Goal: Transaction & Acquisition: Purchase product/service

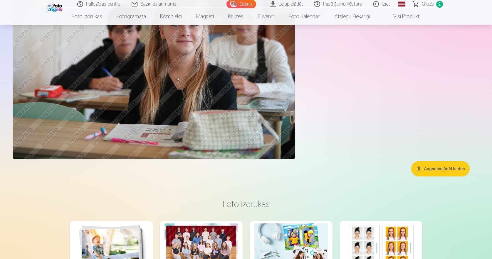
scroll to position [3406, 0]
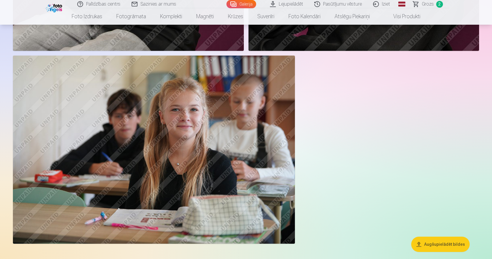
click at [424, 5] on span "Grozs" at bounding box center [428, 4] width 12 height 7
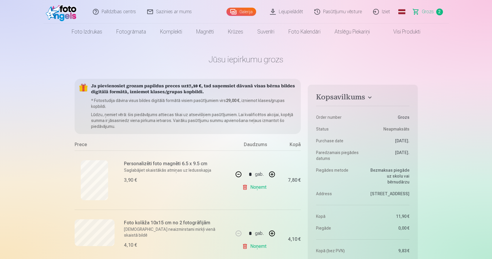
click at [409, 35] on link "Visi produkti" at bounding box center [402, 31] width 51 height 16
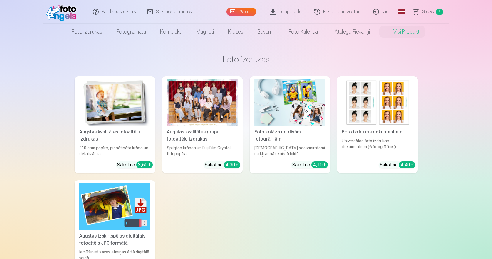
click at [408, 30] on link "Visi produkti" at bounding box center [402, 31] width 51 height 16
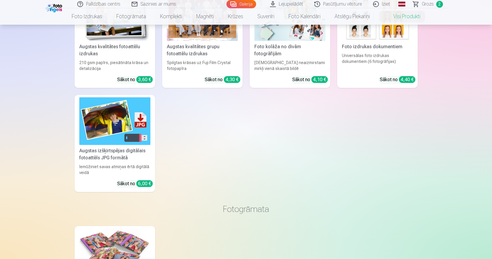
scroll to position [88, 0]
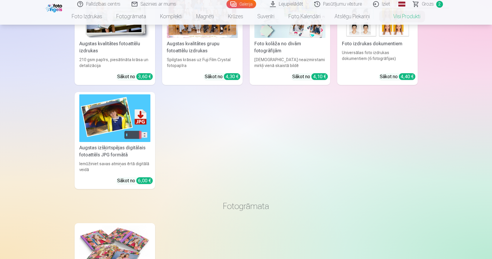
click at [142, 181] on div "6,00 €" at bounding box center [144, 180] width 16 height 7
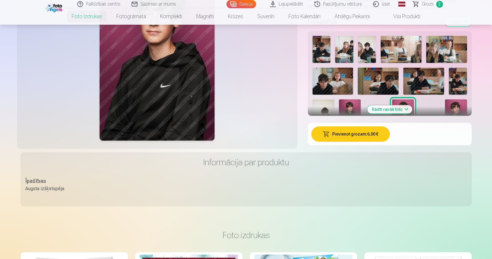
scroll to position [147, 0]
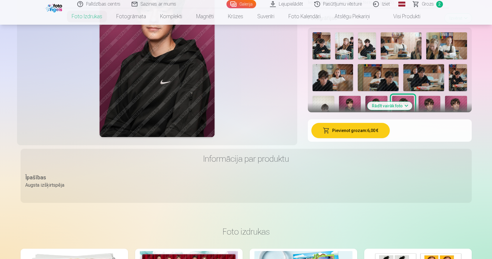
click at [354, 131] on button "Pievienot grozam : 6,00 €" at bounding box center [350, 130] width 78 height 15
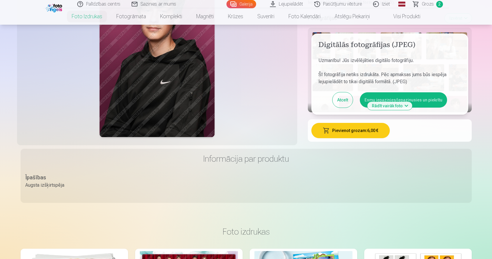
click at [431, 101] on button "Esmu iepazinies/iepazinusies un piekrītu" at bounding box center [403, 99] width 87 height 15
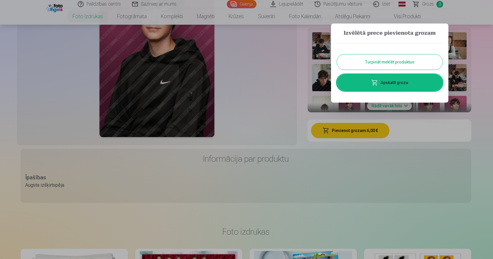
click at [404, 61] on button "Turpināt meklēt produktus" at bounding box center [390, 61] width 106 height 15
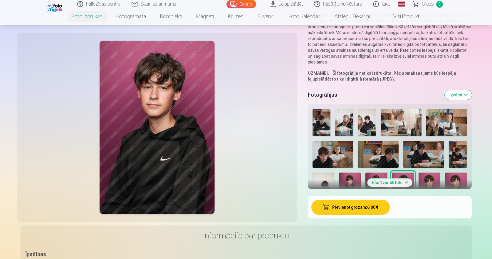
scroll to position [0, 0]
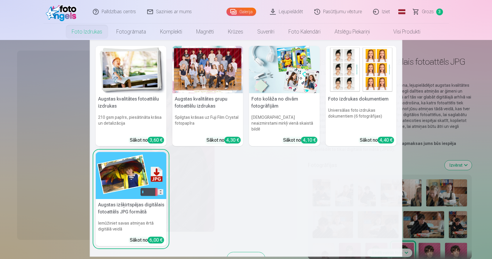
click at [92, 34] on link "Foto izdrukas" at bounding box center [87, 31] width 45 height 16
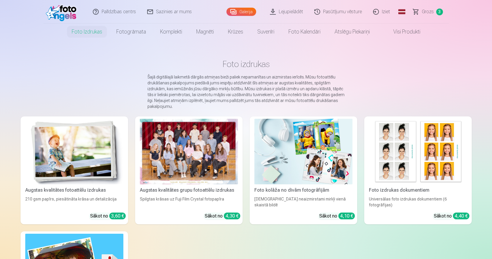
click at [92, 34] on link "Foto izdrukas" at bounding box center [87, 31] width 45 height 16
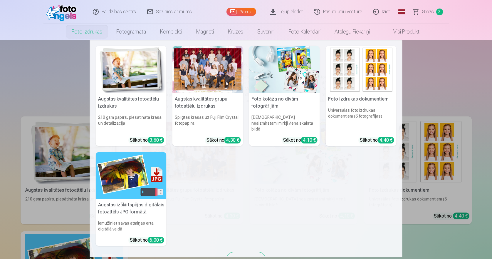
click at [132, 79] on img at bounding box center [131, 69] width 71 height 47
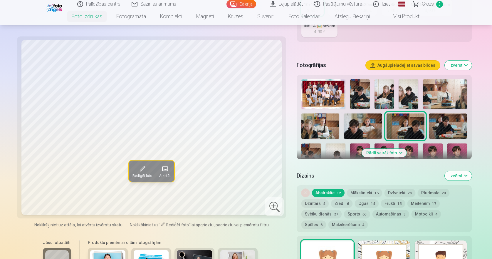
scroll to position [147, 0]
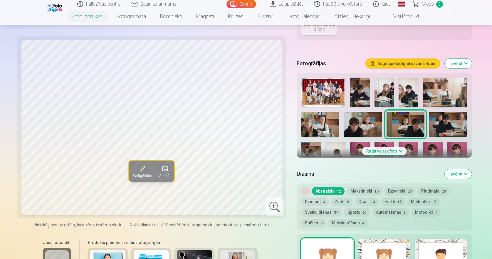
click at [389, 151] on button "Rādīt vairāk foto" at bounding box center [383, 151] width 45 height 8
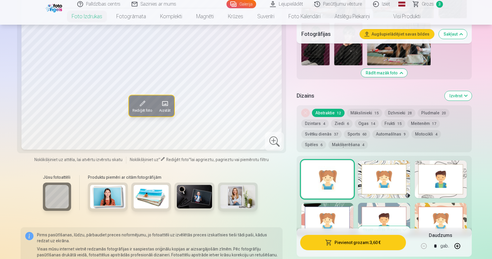
scroll to position [529, 0]
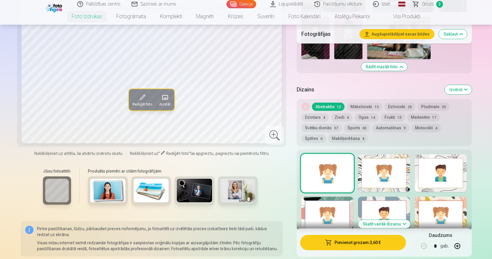
click at [110, 193] on img at bounding box center [107, 190] width 35 height 23
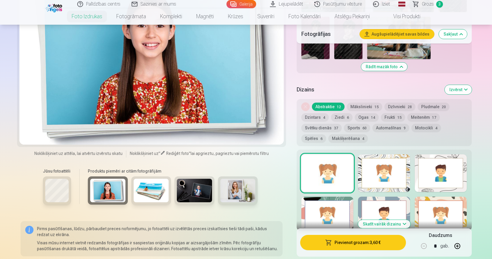
click at [143, 191] on img at bounding box center [151, 190] width 35 height 23
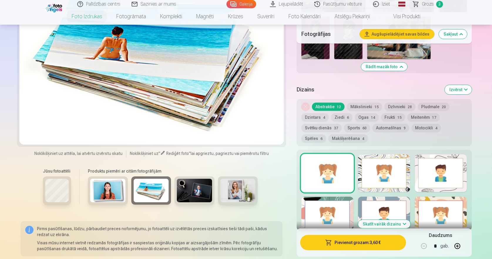
click at [186, 192] on img at bounding box center [194, 190] width 35 height 23
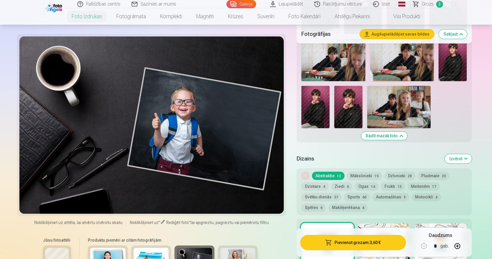
scroll to position [470, 0]
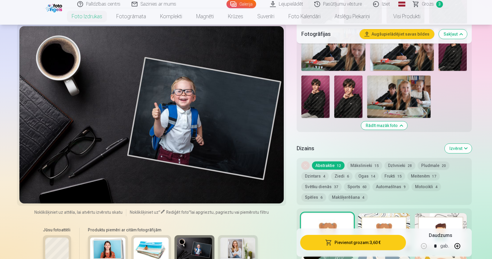
click at [215, 144] on div at bounding box center [151, 114] width 265 height 177
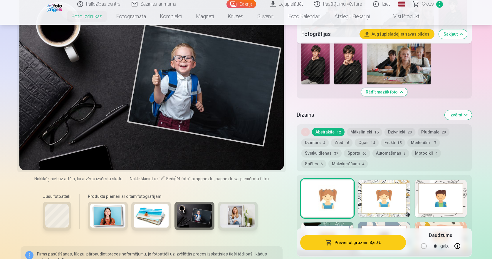
scroll to position [499, 0]
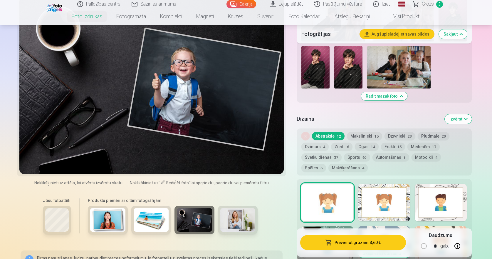
click at [325, 68] on img at bounding box center [315, 67] width 28 height 42
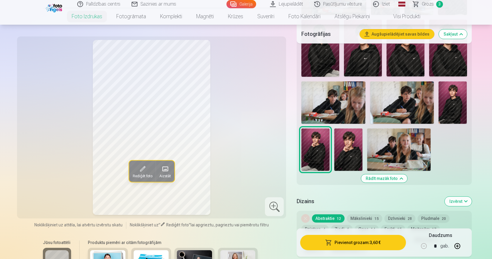
scroll to position [411, 0]
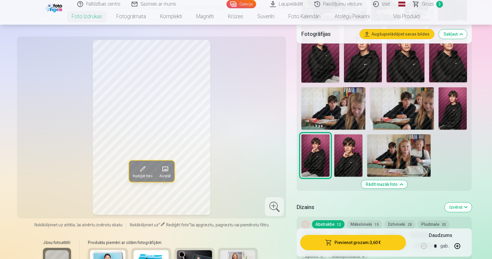
click at [349, 154] on img at bounding box center [348, 155] width 28 height 42
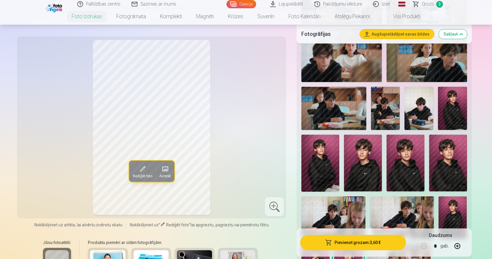
scroll to position [294, 0]
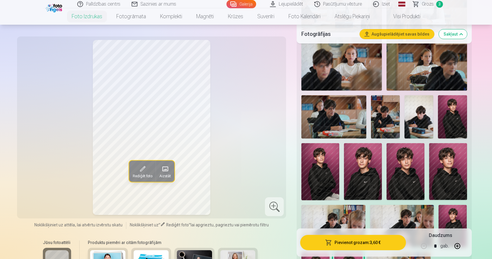
click at [410, 179] on img at bounding box center [405, 171] width 38 height 57
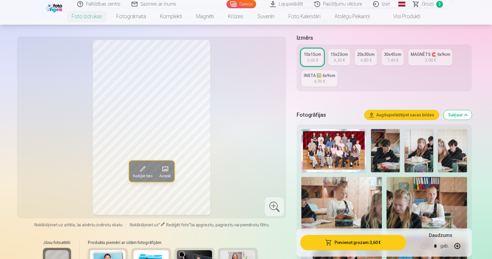
scroll to position [88, 0]
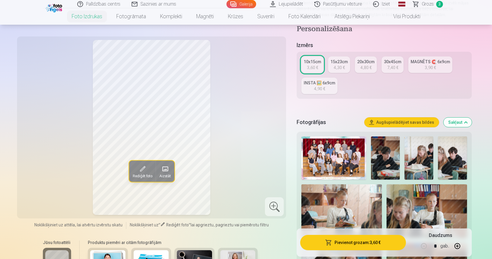
click at [319, 87] on div "4,90 €" at bounding box center [319, 89] width 11 height 6
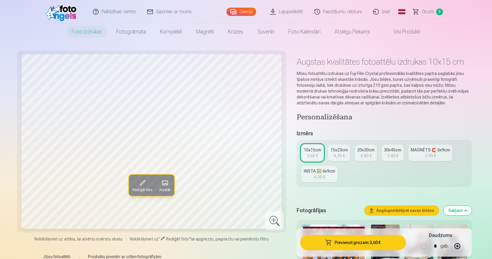
click at [332, 155] on link "15x23cm 4,30 €" at bounding box center [339, 152] width 22 height 16
click at [369, 157] on div "4,80 €" at bounding box center [365, 156] width 11 height 6
click at [394, 158] on div "7,40 €" at bounding box center [392, 156] width 11 height 6
click at [314, 152] on div "10x15cm" at bounding box center [312, 150] width 17 height 6
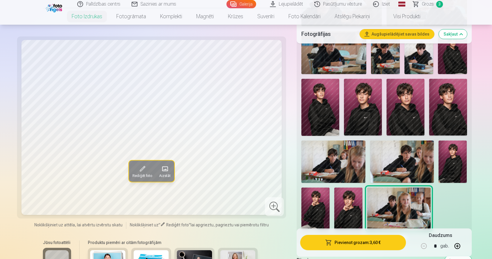
scroll to position [382, 0]
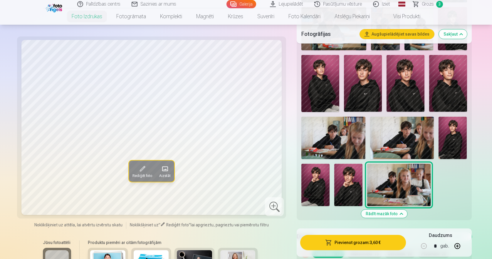
click at [457, 135] on img at bounding box center [452, 138] width 28 height 43
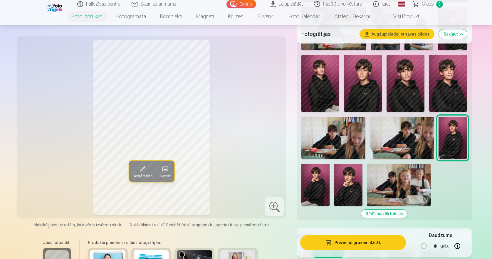
click at [324, 86] on img at bounding box center [320, 83] width 38 height 57
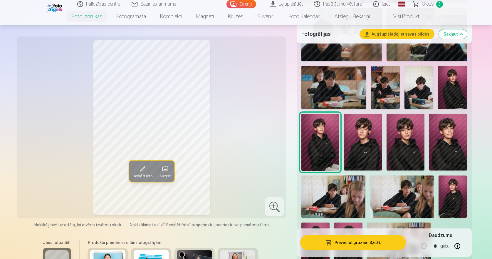
scroll to position [294, 0]
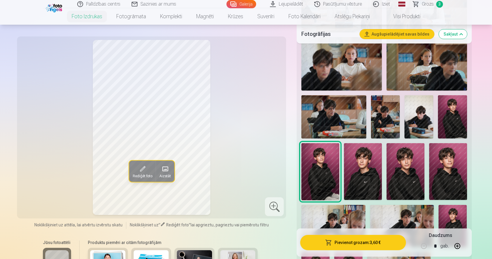
click at [445, 116] on img at bounding box center [452, 116] width 29 height 43
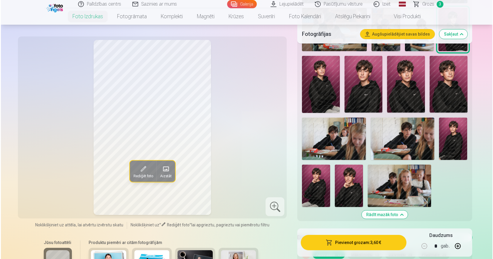
scroll to position [382, 0]
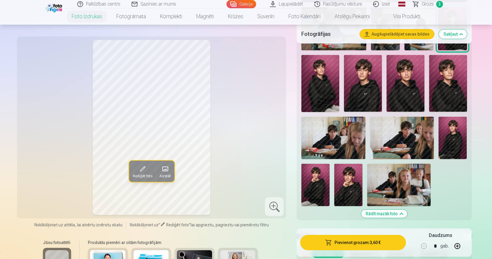
click at [458, 247] on button "button" at bounding box center [457, 246] width 14 height 14
type input "*"
click at [345, 244] on button "Pievienot grozam : 7,20 €" at bounding box center [352, 242] width 105 height 15
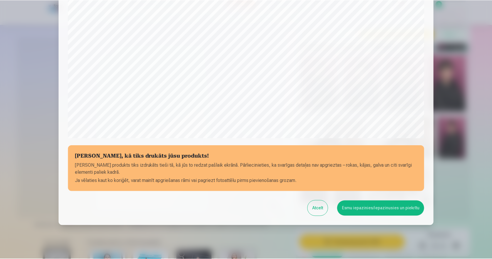
scroll to position [164, 0]
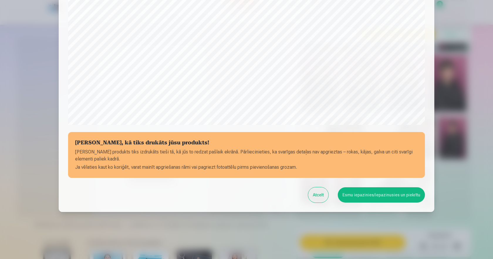
click at [377, 196] on button "Esmu iepazinies/iepazinusies un piekrītu" at bounding box center [381, 194] width 87 height 15
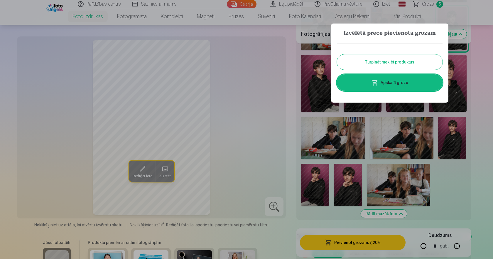
click at [402, 86] on link "Apskatīt grozu" at bounding box center [390, 82] width 106 height 16
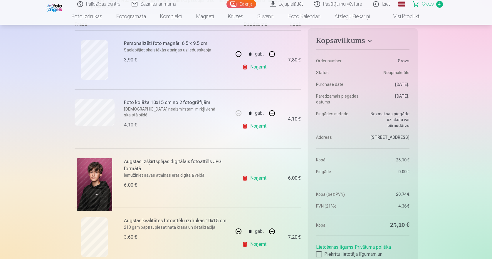
scroll to position [176, 0]
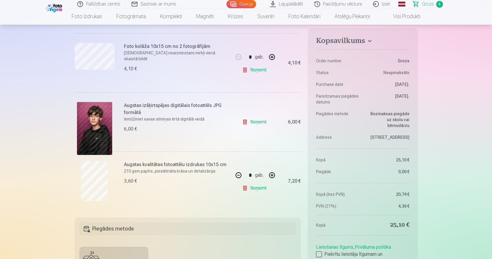
click at [239, 176] on button "button" at bounding box center [238, 175] width 14 height 14
type input "*"
click at [249, 210] on div "* gab. Noņemt" at bounding box center [255, 180] width 44 height 59
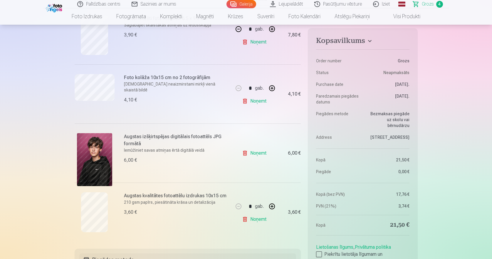
scroll to position [147, 0]
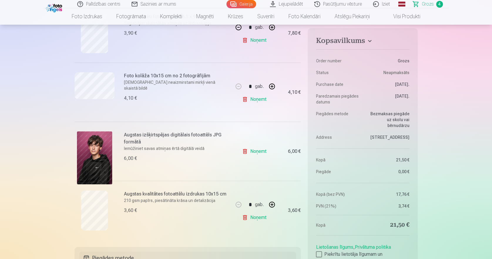
click at [262, 217] on link "Noņemt" at bounding box center [255, 217] width 27 height 12
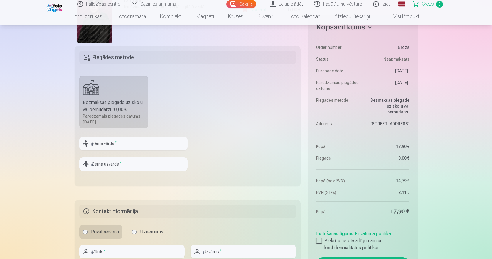
scroll to position [294, 0]
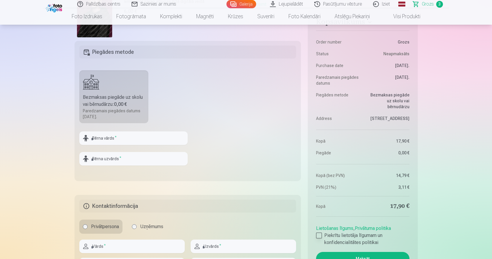
click at [318, 236] on div at bounding box center [319, 235] width 6 height 6
click at [342, 255] on button "Maksāt" at bounding box center [362, 259] width 93 height 14
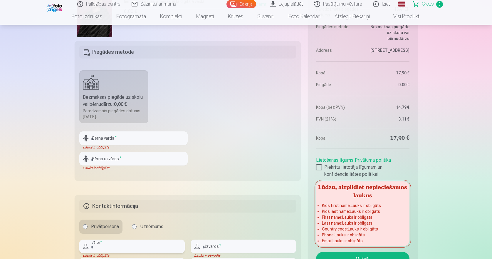
scroll to position [382, 0]
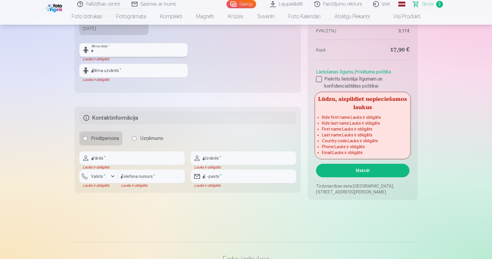
click at [125, 53] on input "text" at bounding box center [133, 50] width 108 height 14
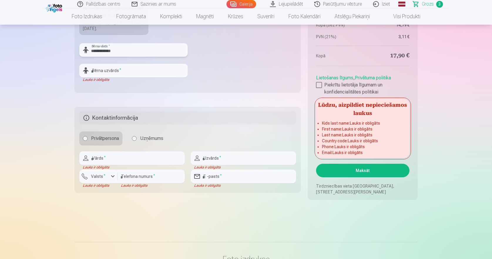
type input "**********"
click at [158, 70] on input "text" at bounding box center [133, 71] width 108 height 14
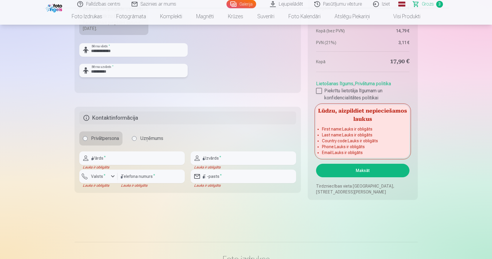
type input "**********"
click at [125, 159] on input "text" at bounding box center [131, 158] width 105 height 14
type input "****"
type input "*********"
type input "********"
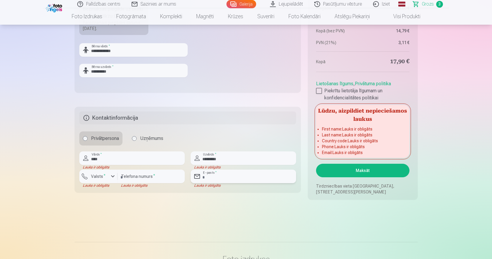
type input "**********"
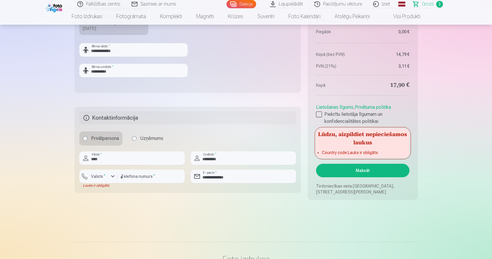
click at [368, 174] on button "Maksāt" at bounding box center [362, 171] width 93 height 14
click at [114, 176] on div "button" at bounding box center [112, 176] width 7 height 7
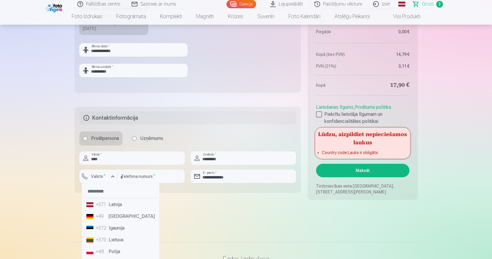
click at [114, 204] on li "+371 Latvija" at bounding box center [120, 205] width 73 height 12
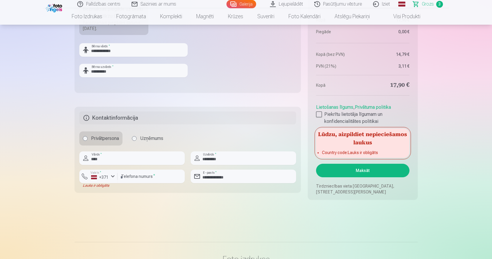
click at [374, 170] on button "Maksāt" at bounding box center [362, 171] width 93 height 14
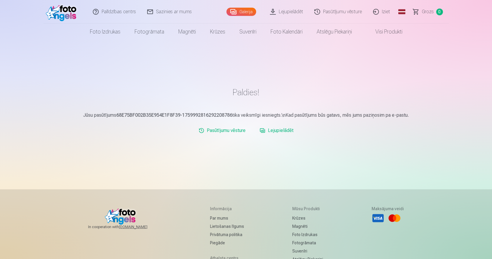
click at [280, 131] on link "Lejupielādēt" at bounding box center [276, 131] width 38 height 12
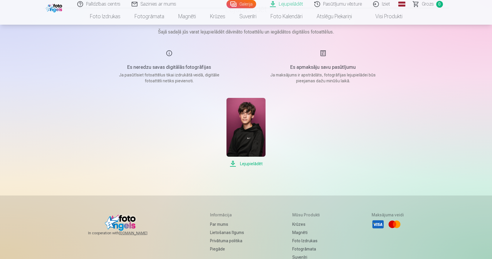
scroll to position [29, 0]
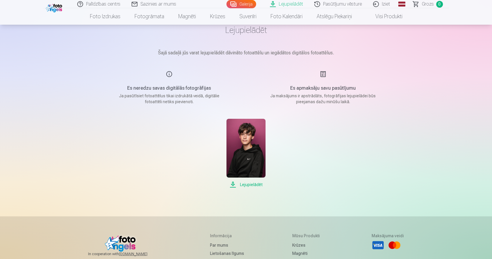
click at [254, 186] on span "Lejupielādēt" at bounding box center [245, 184] width 39 height 7
click at [297, 3] on link "Lejupielādēt" at bounding box center [287, 4] width 44 height 8
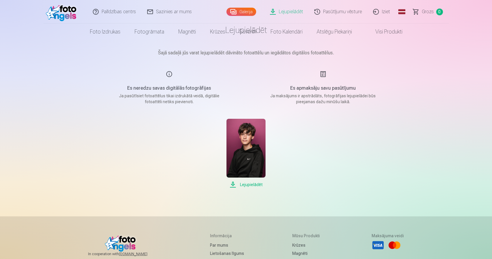
scroll to position [0, 0]
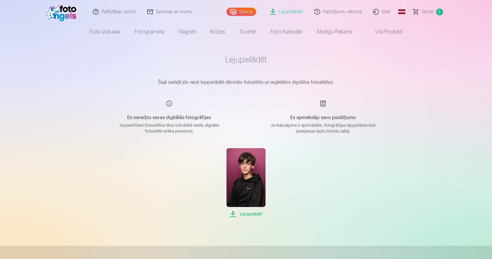
click at [389, 32] on link "Visi produkti" at bounding box center [384, 31] width 51 height 16
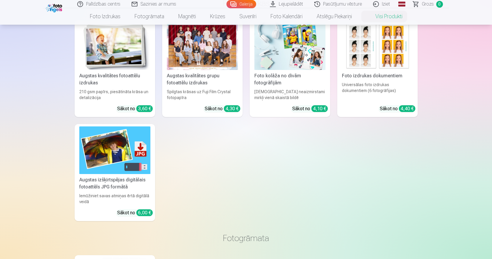
scroll to position [88, 0]
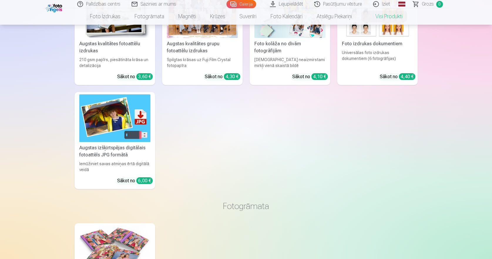
click at [120, 119] on img at bounding box center [114, 117] width 71 height 47
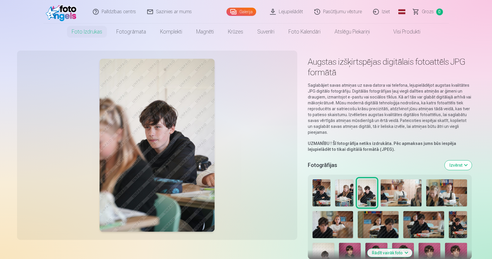
click at [242, 12] on link "Galerija" at bounding box center [241, 12] width 30 height 8
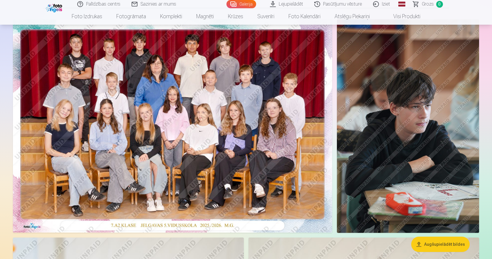
scroll to position [117, 0]
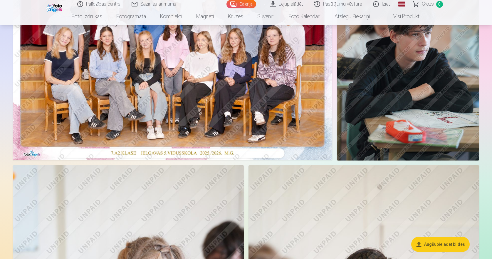
click at [448, 243] on button "Augšupielādēt bildes" at bounding box center [440, 243] width 58 height 15
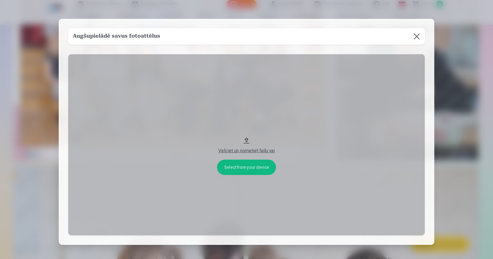
click at [256, 151] on div "Velciet un nometiet failu vai" at bounding box center [246, 150] width 345 height 7
click at [249, 169] on button "Velciet un nometiet failu vai" at bounding box center [246, 144] width 357 height 181
click at [416, 36] on button at bounding box center [417, 36] width 16 height 16
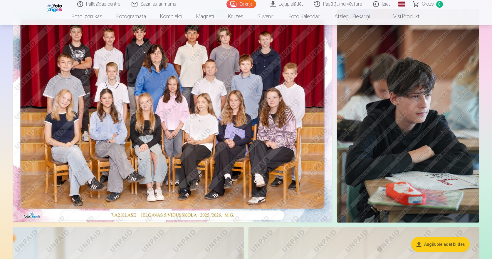
scroll to position [29, 0]
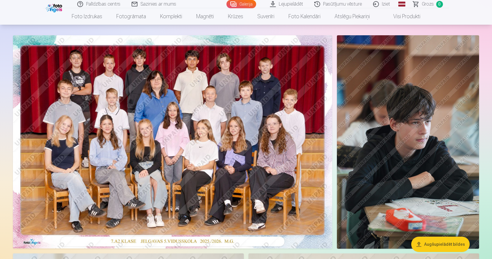
click at [294, 5] on link "Lejupielādēt" at bounding box center [287, 4] width 44 height 8
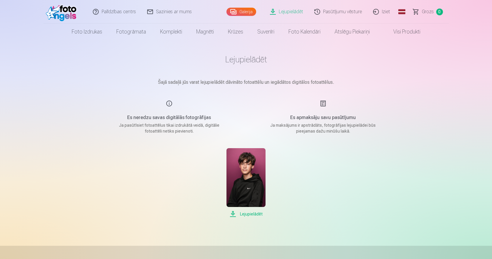
click at [333, 11] on link "Pasūtījumu vēsture" at bounding box center [338, 11] width 59 height 23
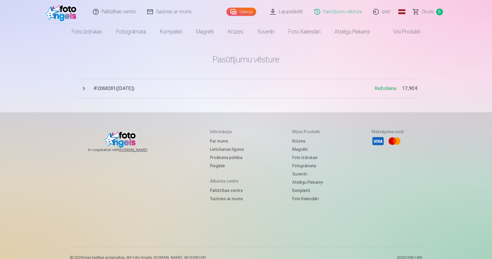
click at [116, 90] on span "# 2068281 ( 9.10.2025 )" at bounding box center [233, 88] width 281 height 7
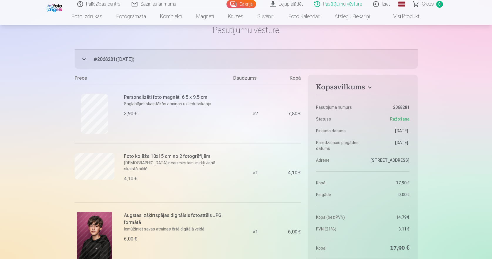
scroll to position [59, 0]
